Goal: Transaction & Acquisition: Download file/media

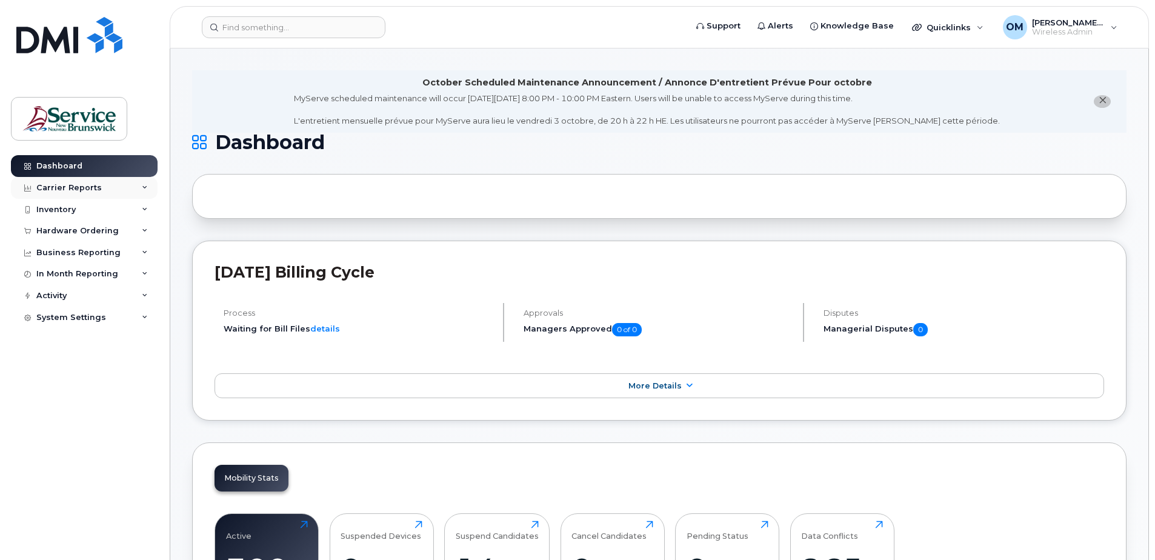
click at [144, 188] on icon at bounding box center [145, 188] width 6 height 6
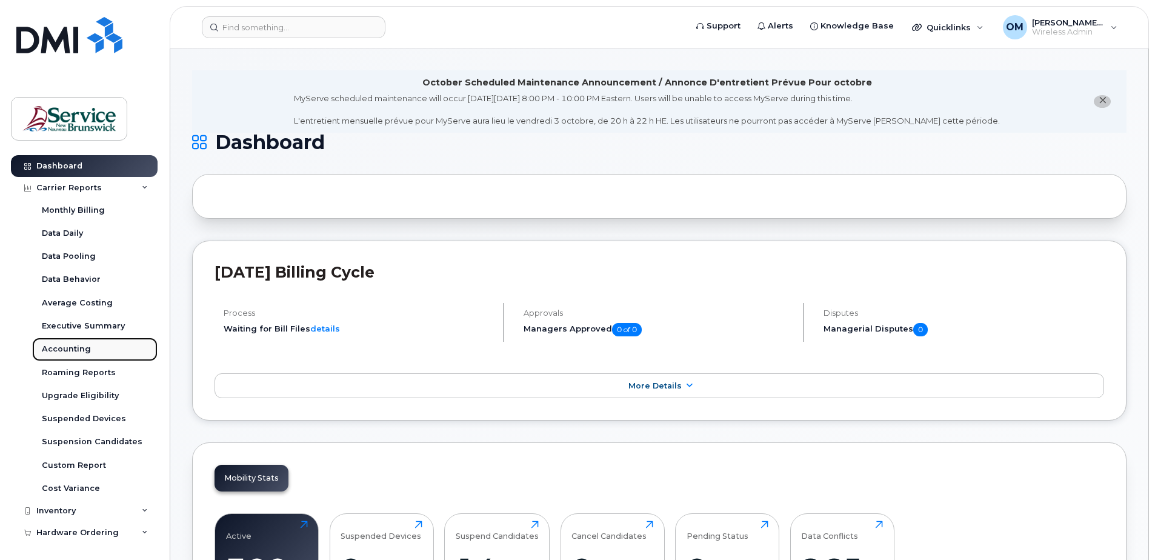
click at [60, 344] on link "Accounting" at bounding box center [94, 349] width 125 height 23
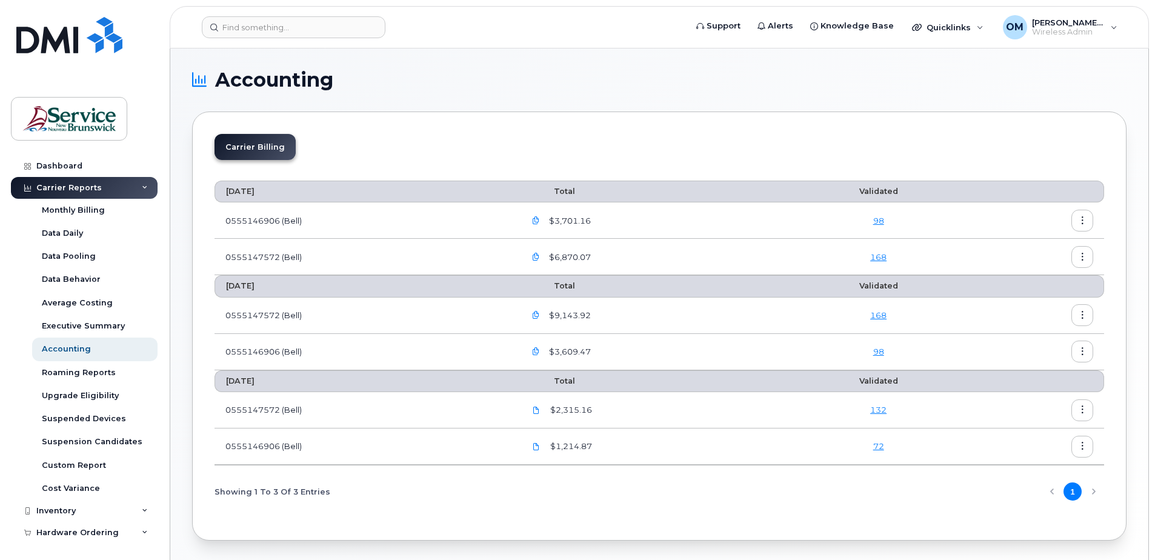
click at [540, 222] on icon "button" at bounding box center [536, 221] width 8 height 8
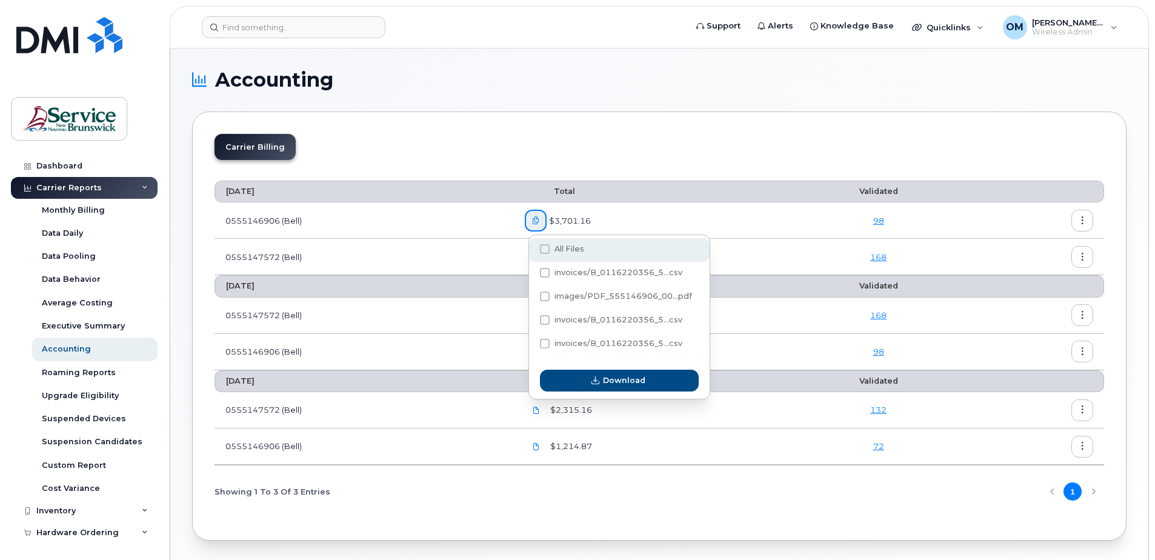
click at [547, 251] on span at bounding box center [545, 249] width 10 height 10
click at [532, 251] on input "All Files" at bounding box center [529, 250] width 6 height 6
checkbox input "true"
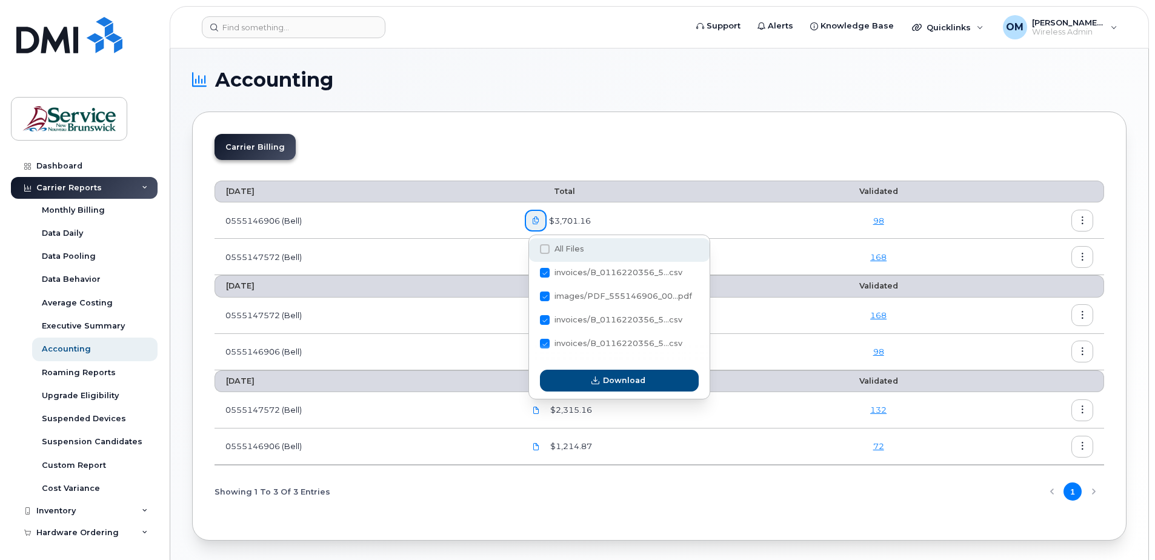
checkbox input "true"
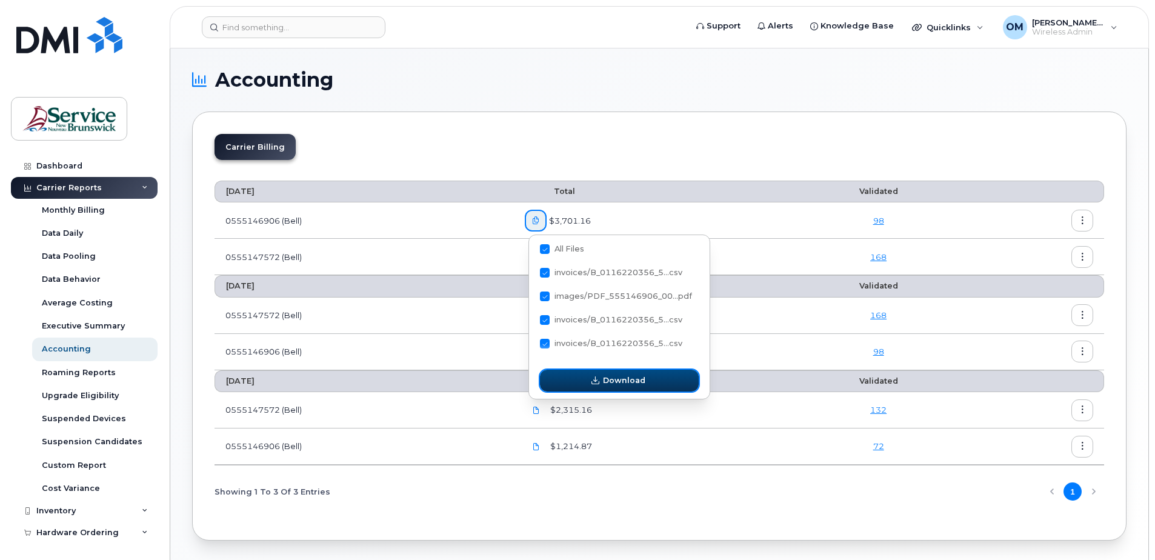
click at [617, 381] on span "Download" at bounding box center [624, 381] width 42 height 12
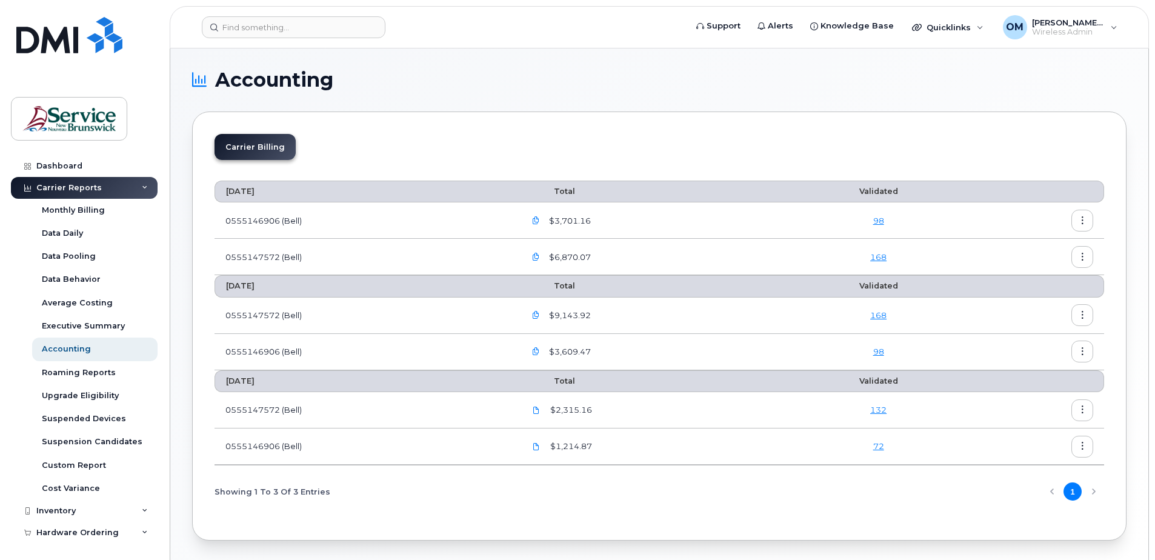
click at [540, 223] on icon "button" at bounding box center [536, 221] width 8 height 8
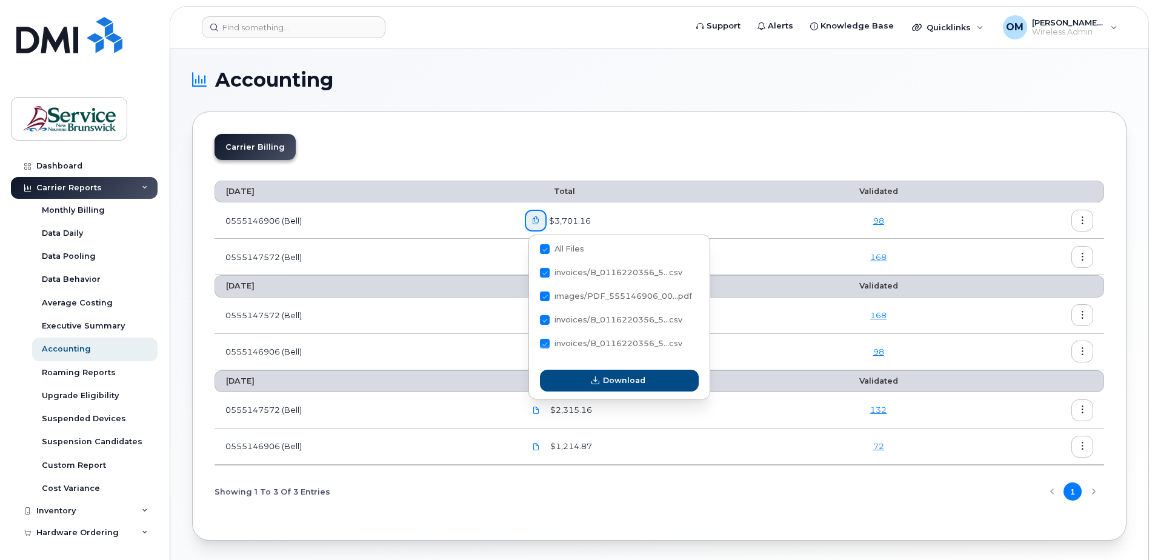
click at [557, 515] on div "[DATE] Total Validated 0555146906 (Bell) $3,701.16 98 0555147572 (Bell) $6,870.…" at bounding box center [660, 344] width 890 height 348
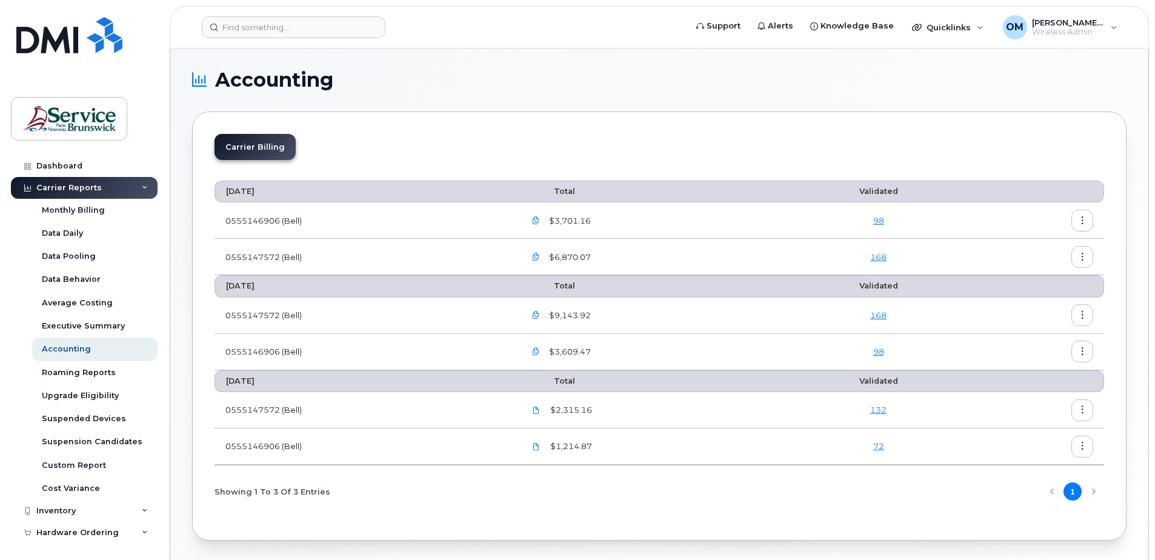
click at [931, 26] on header "Support Alerts Knowledge Base Quicklinks Suspend / Cancel Device Change SIM Car…" at bounding box center [660, 27] width 980 height 42
click at [931, 27] on div "[PERSON_NAME], [PERSON_NAME] (DNRED/MRNDE-DAAF/MAAP) Wireless Admin" at bounding box center [1061, 27] width 132 height 24
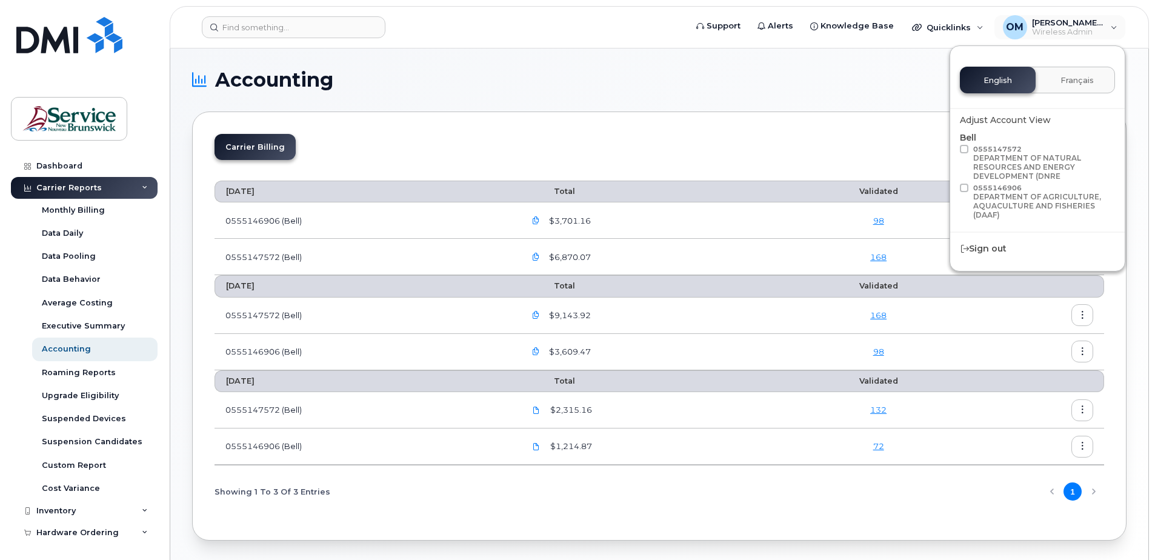
click at [464, 492] on div "Showing 1 To 3 Of 3 Entries 1" at bounding box center [660, 491] width 890 height 31
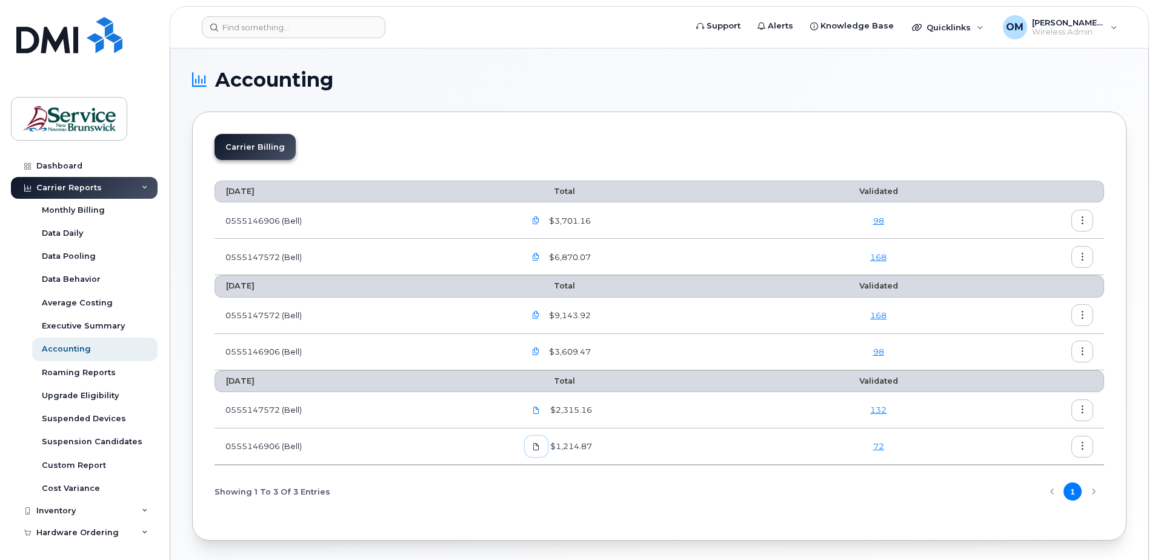
click at [540, 446] on icon at bounding box center [536, 446] width 7 height 7
click at [540, 349] on icon "button" at bounding box center [536, 352] width 8 height 8
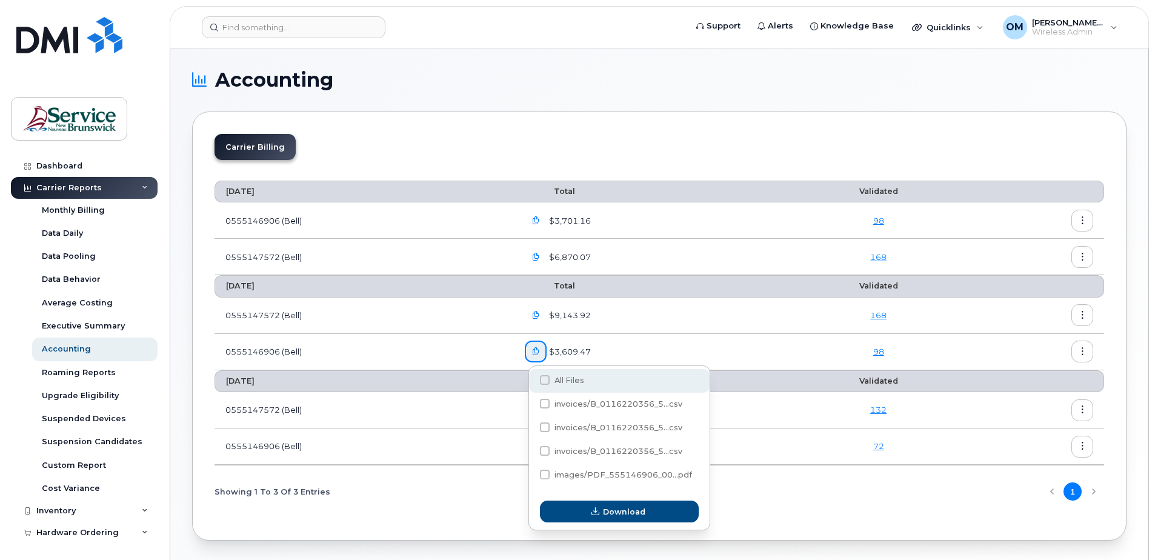
click at [546, 379] on span at bounding box center [545, 380] width 10 height 10
click at [532, 379] on input "All Files" at bounding box center [529, 381] width 6 height 6
checkbox input "true"
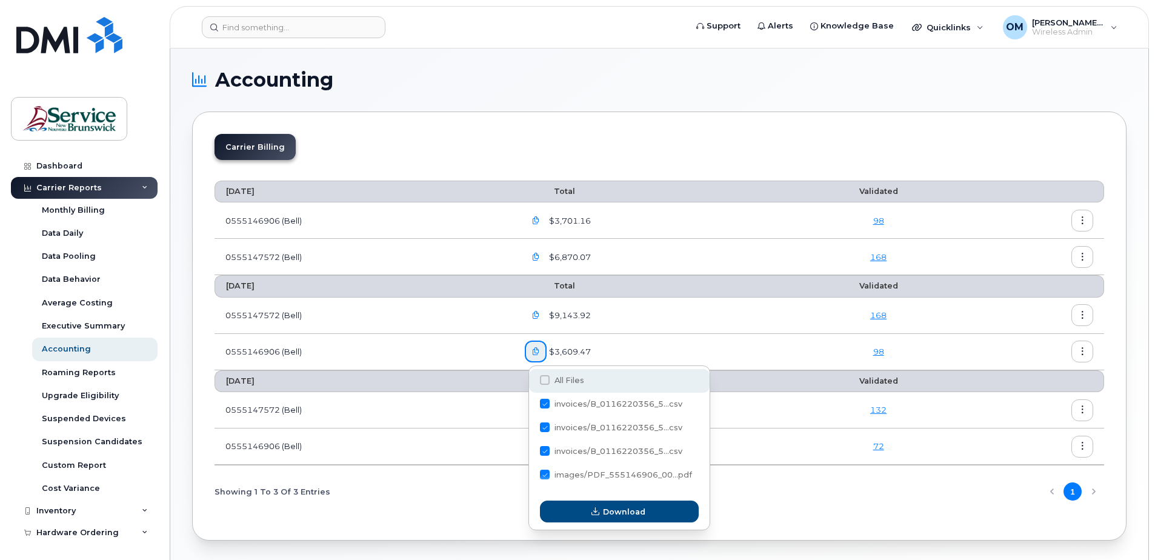
checkbox input "true"
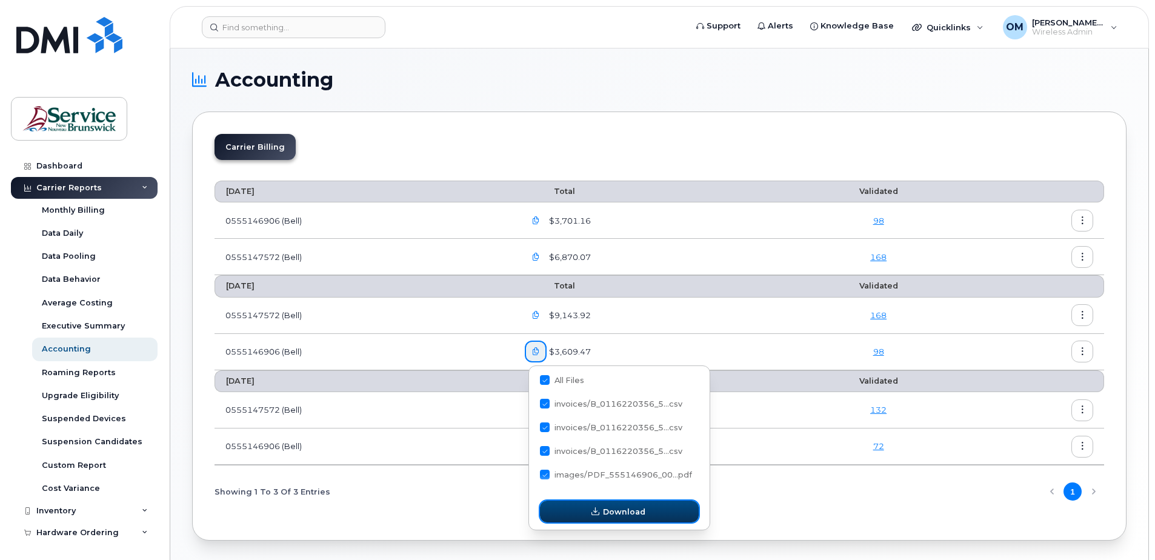
click at [627, 507] on span "Download" at bounding box center [624, 512] width 42 height 12
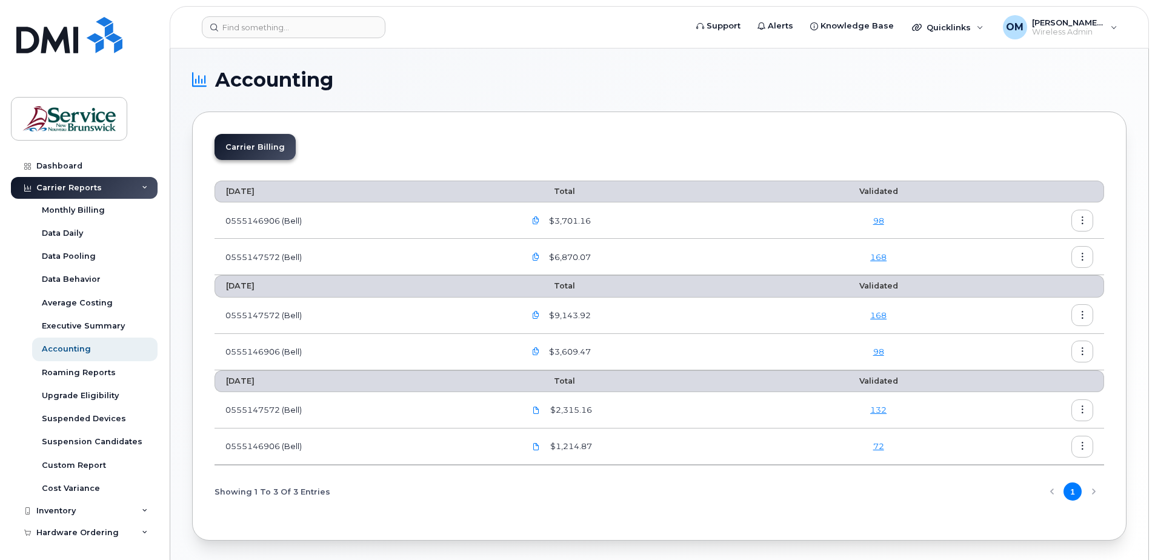
click at [540, 219] on icon "button" at bounding box center [536, 221] width 8 height 8
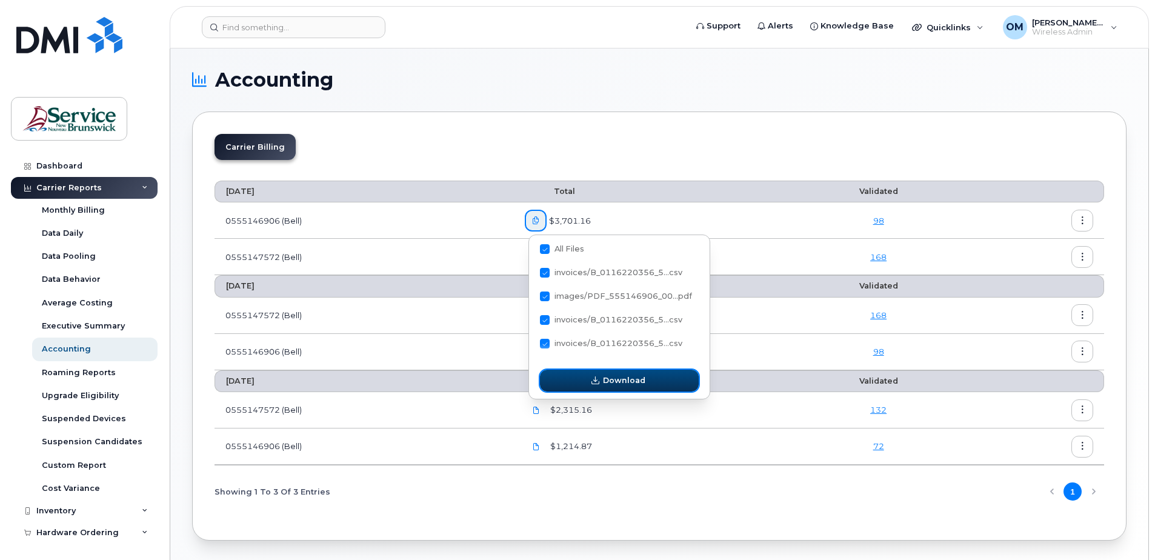
click at [627, 374] on button "Download" at bounding box center [619, 381] width 159 height 22
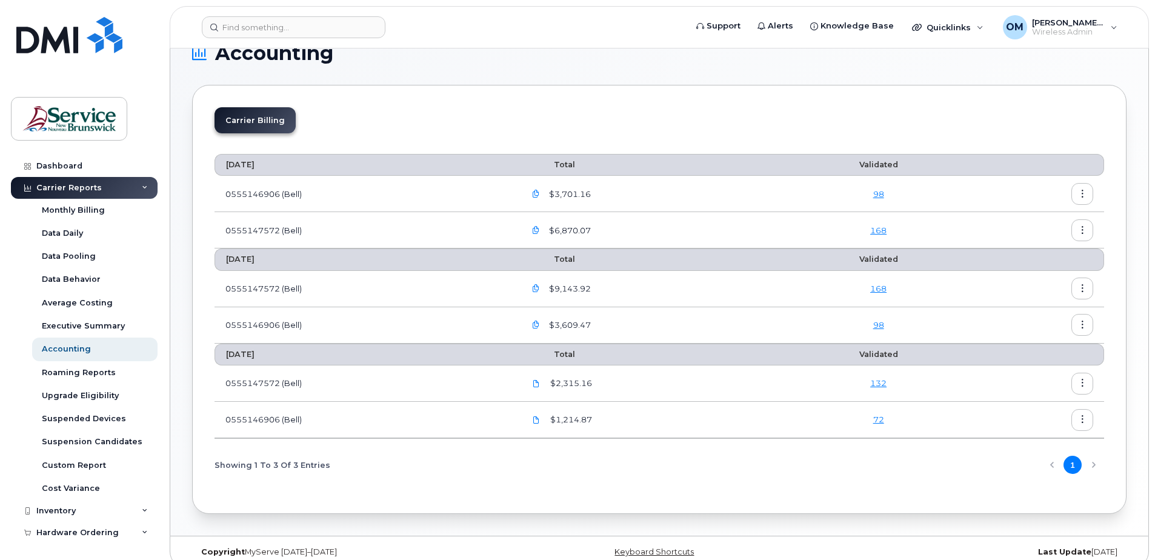
scroll to position [41, 0]
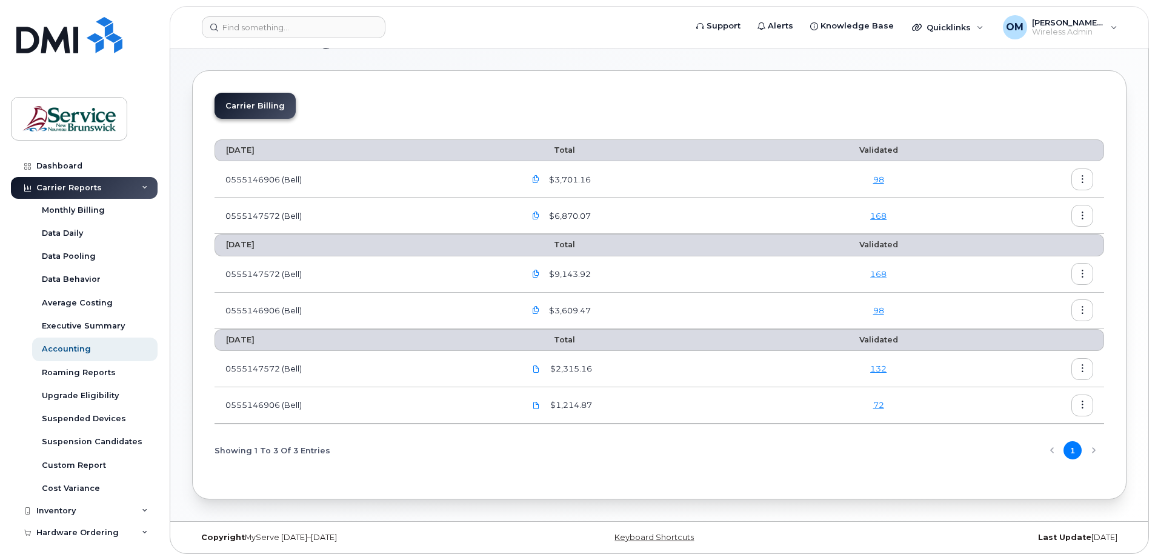
click at [538, 274] on icon "button" at bounding box center [536, 274] width 8 height 8
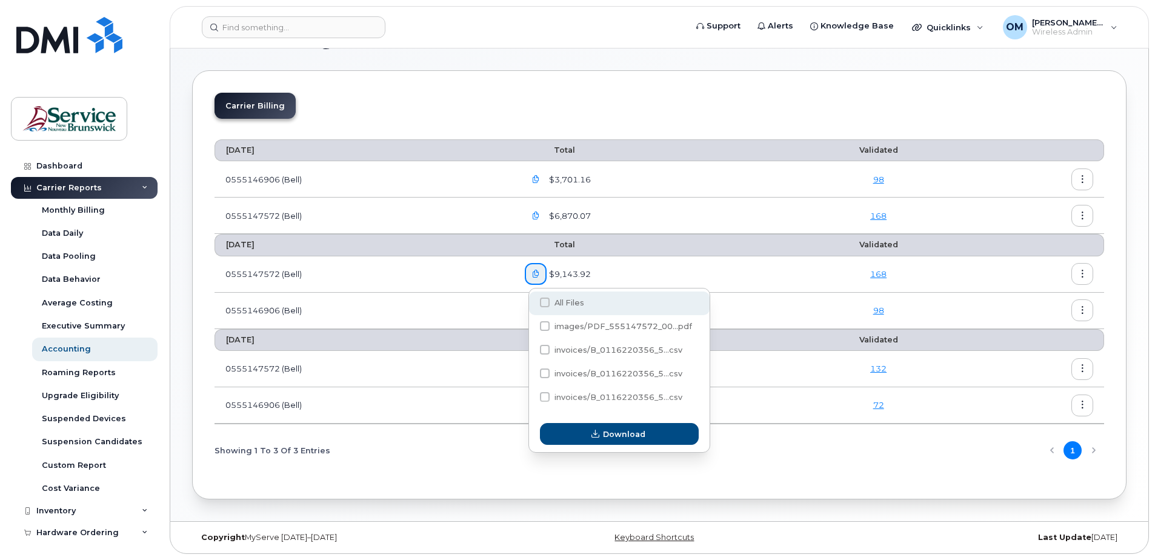
click at [546, 299] on span at bounding box center [545, 303] width 10 height 10
click at [532, 300] on input "All Files" at bounding box center [529, 303] width 6 height 6
checkbox input "true"
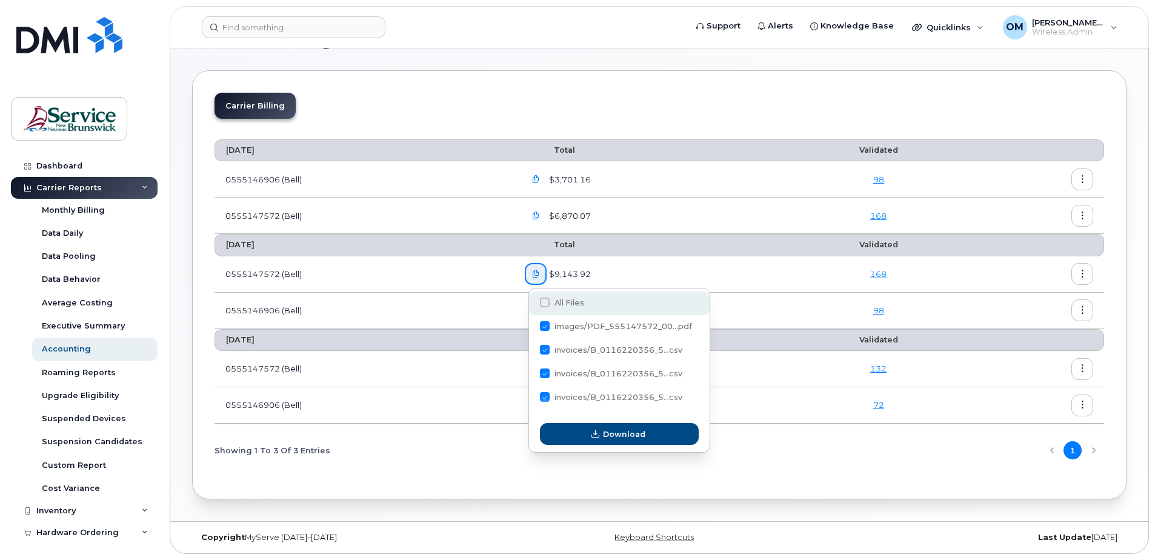
checkbox input "true"
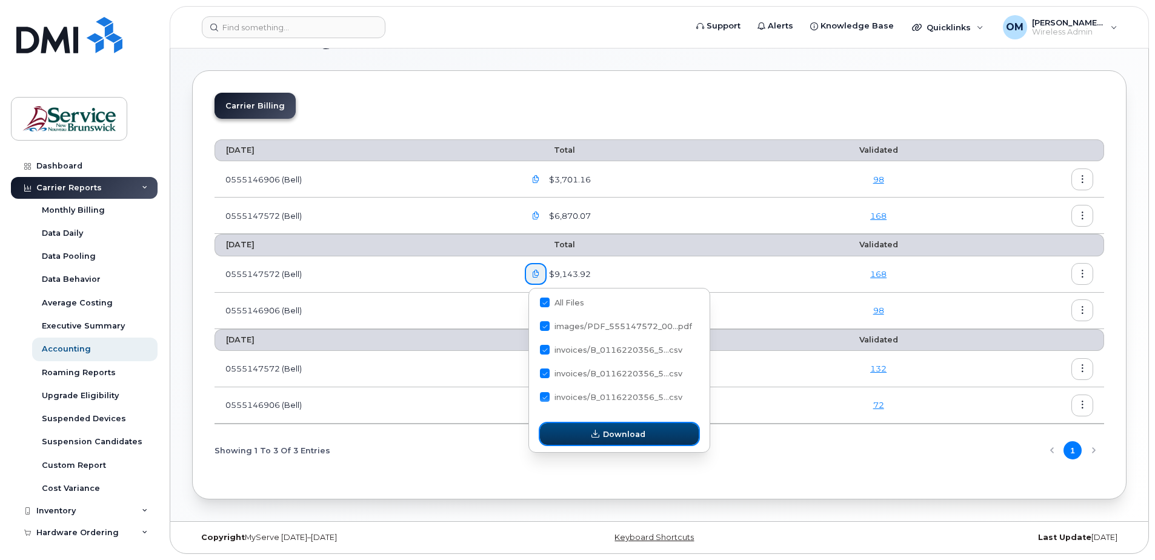
click at [624, 440] on button "Download" at bounding box center [619, 434] width 159 height 22
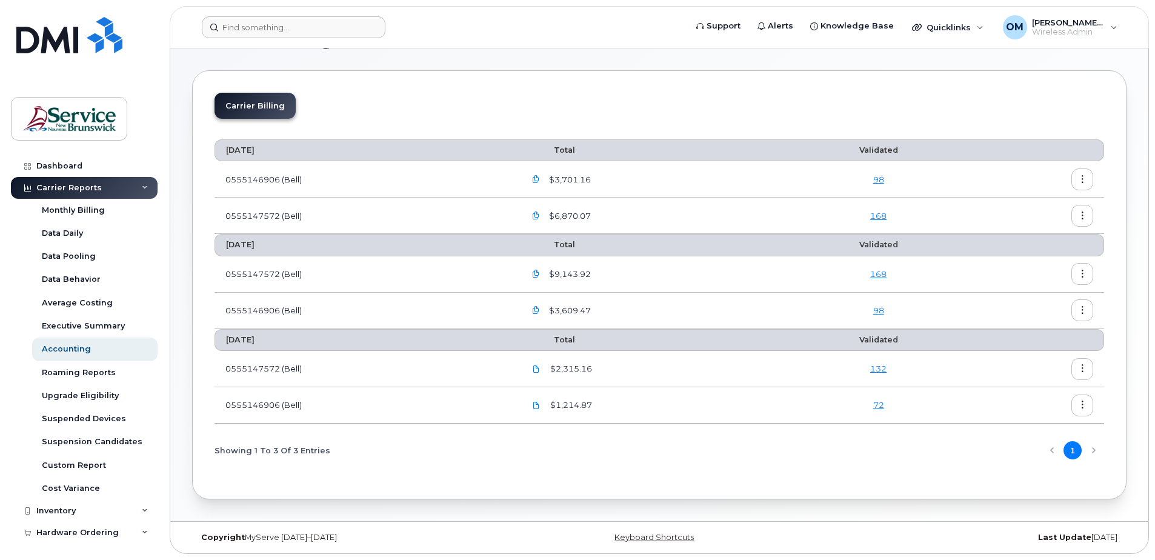
click at [501, 28] on form at bounding box center [440, 27] width 476 height 22
click at [540, 215] on icon "button" at bounding box center [536, 216] width 8 height 8
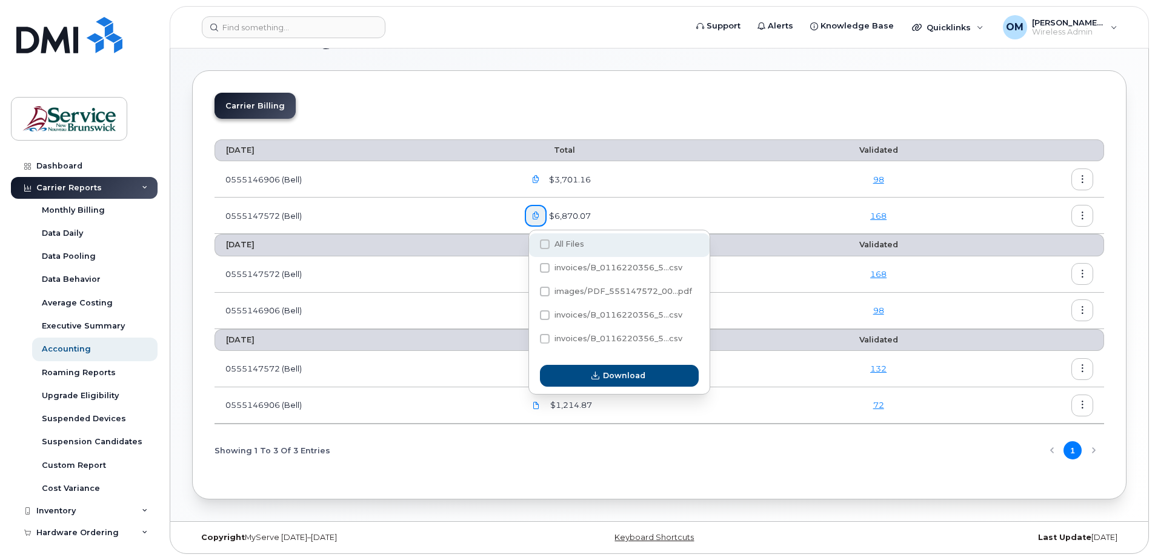
click at [547, 246] on span at bounding box center [545, 244] width 10 height 10
click at [532, 246] on input "All Files" at bounding box center [529, 245] width 6 height 6
checkbox input "true"
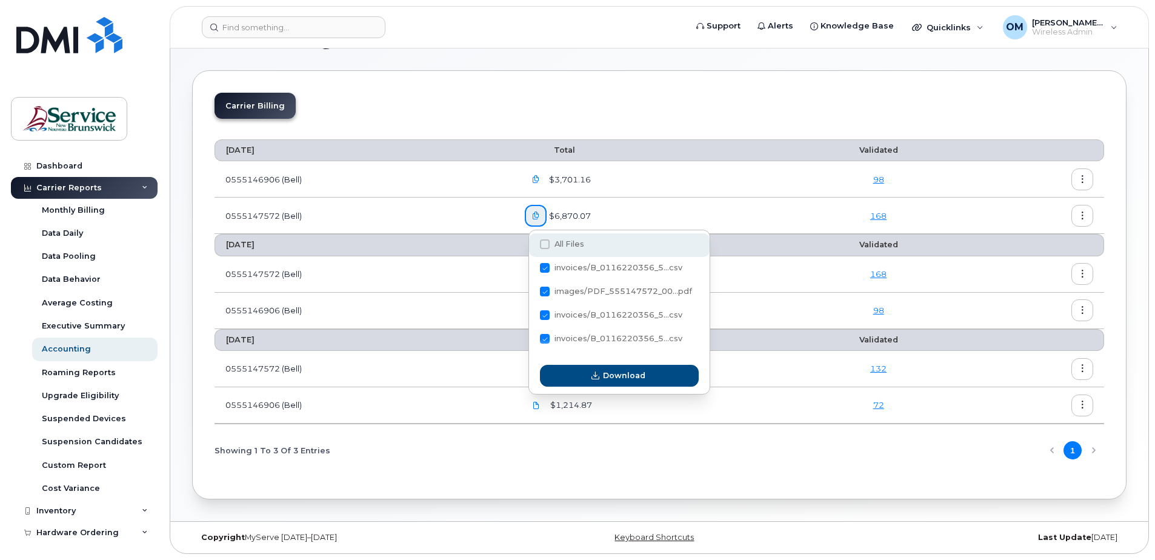
checkbox input "true"
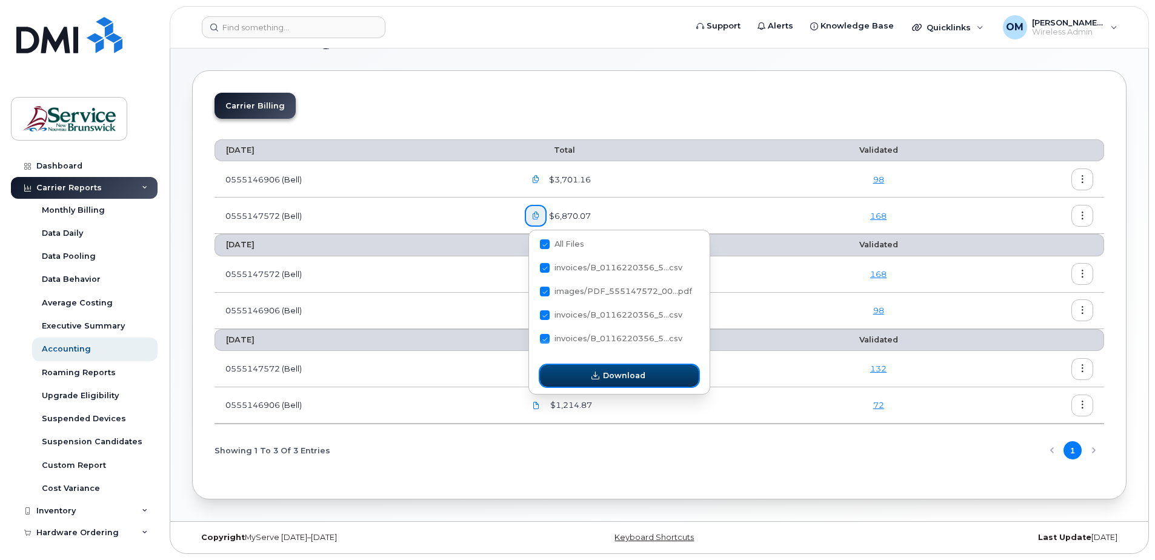
click at [626, 377] on span "Download" at bounding box center [624, 376] width 42 height 12
